Goal: Information Seeking & Learning: Learn about a topic

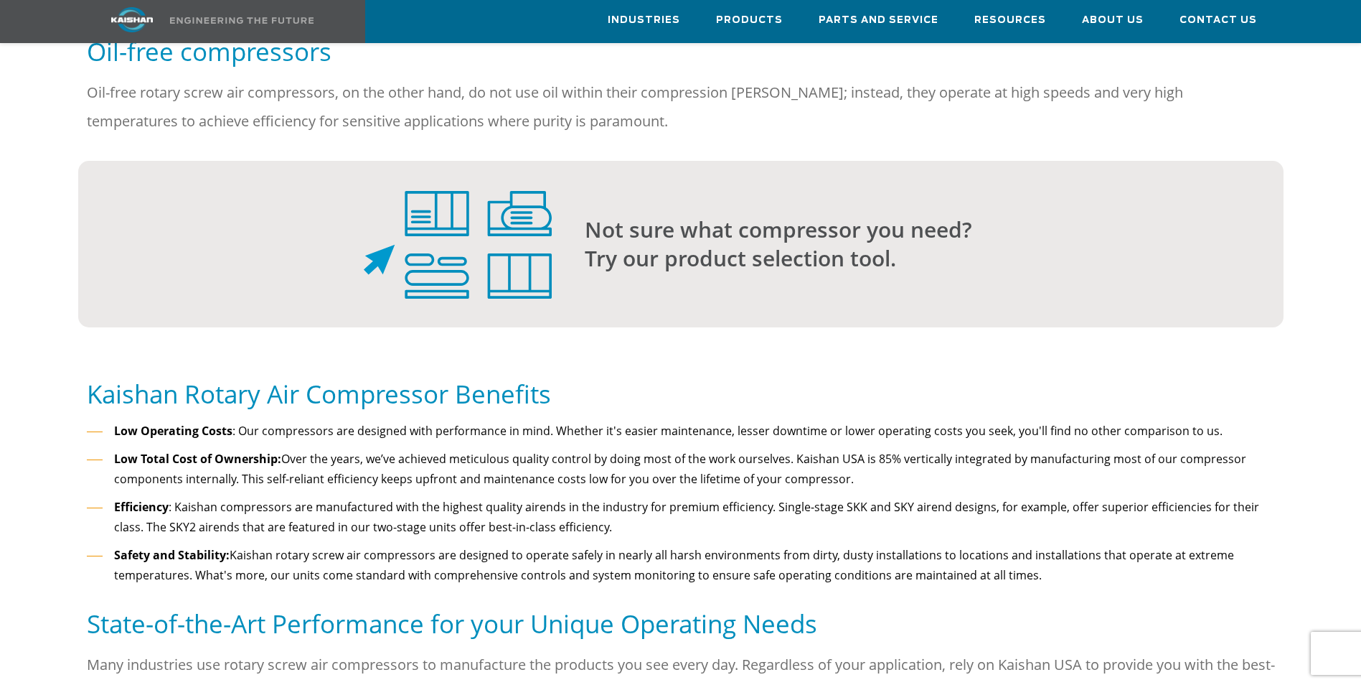
scroll to position [1005, 0]
